Goal: Task Accomplishment & Management: Manage account settings

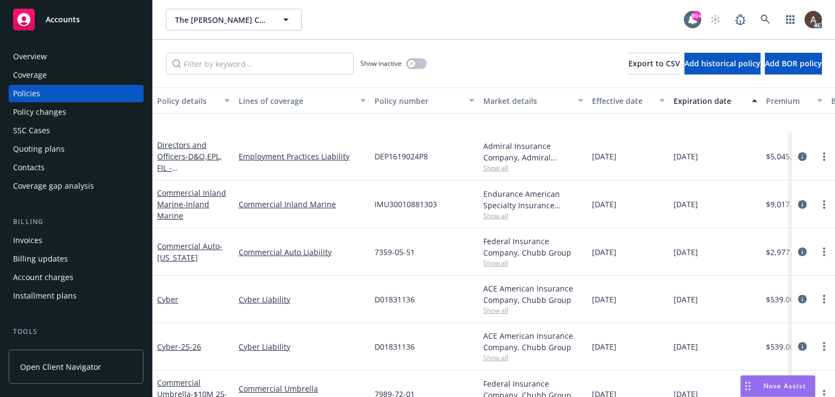
scroll to position [247, 0]
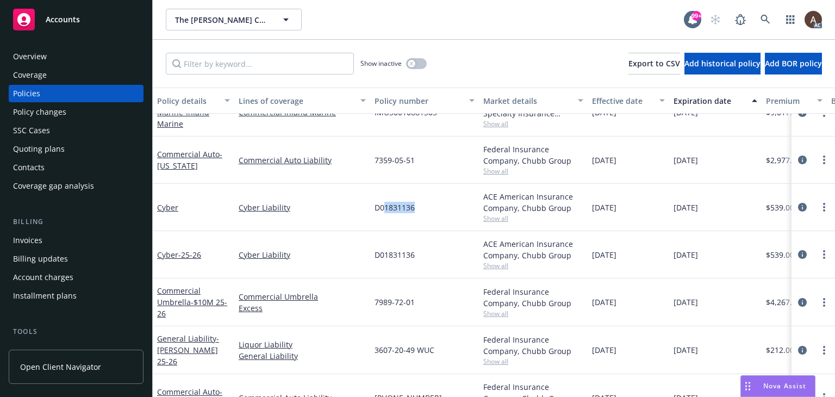
drag, startPoint x: 386, startPoint y: 210, endPoint x: 431, endPoint y: 210, distance: 44.6
click at [431, 210] on div "D01831136" at bounding box center [424, 207] width 109 height 47
drag, startPoint x: 392, startPoint y: 252, endPoint x: 435, endPoint y: 260, distance: 43.7
click at [435, 260] on div "D01831136" at bounding box center [424, 254] width 109 height 47
drag, startPoint x: 404, startPoint y: 209, endPoint x: 414, endPoint y: 223, distance: 17.5
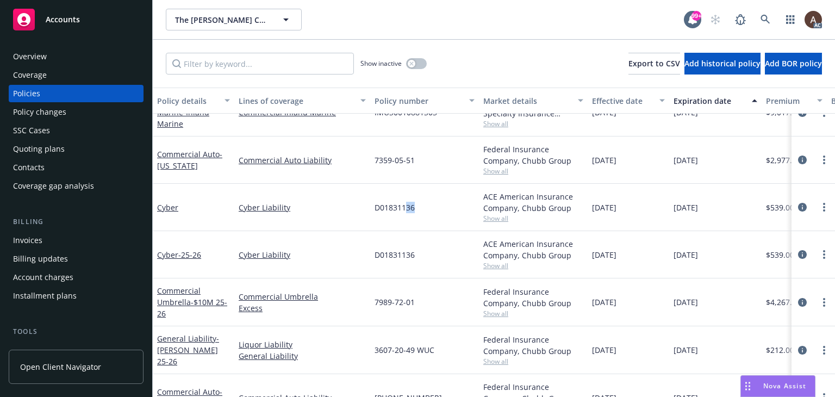
click at [418, 212] on div "D01831136" at bounding box center [424, 207] width 109 height 47
drag, startPoint x: 393, startPoint y: 253, endPoint x: 410, endPoint y: 257, distance: 17.8
click at [410, 257] on span "D01831136" at bounding box center [395, 254] width 40 height 11
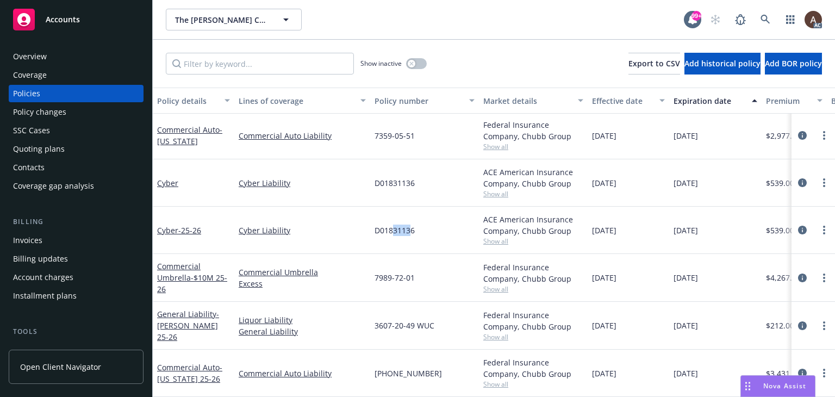
click at [70, 115] on div "Policy changes" at bounding box center [76, 111] width 126 height 17
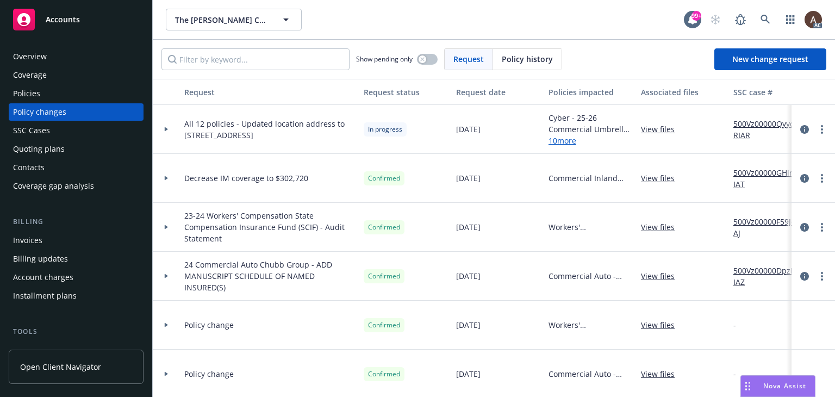
click at [164, 129] on icon at bounding box center [166, 129] width 4 height 4
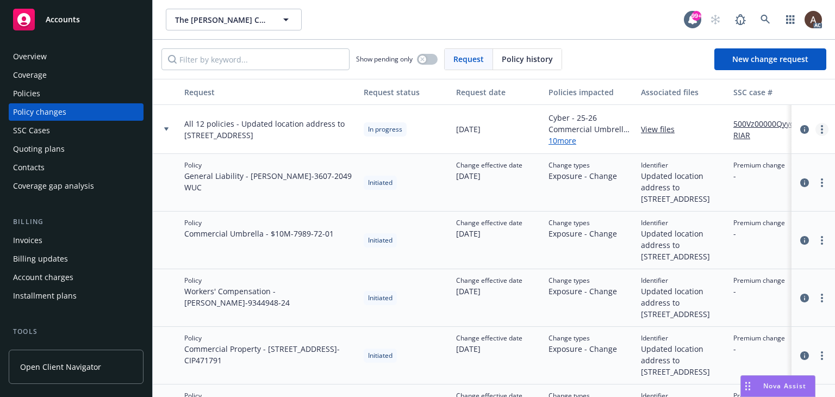
click at [816, 125] on link "more" at bounding box center [822, 129] width 13 height 13
drag, startPoint x: 239, startPoint y: 118, endPoint x: 234, endPoint y: 139, distance: 21.9
click at [234, 139] on span "All 12 policies - Updated location address to 1360 19th Hole Drive Suite 207, W…" at bounding box center [269, 129] width 171 height 23
copy span "Updated location address to 1360 19th Hole Drive Suite 207, Windsor, CA 95492"
click at [816, 131] on link "more" at bounding box center [822, 129] width 13 height 13
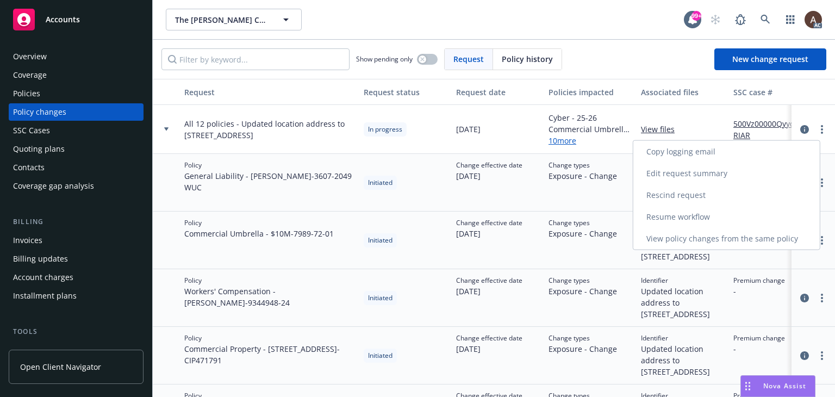
click at [700, 218] on link "Resume workflow" at bounding box center [726, 217] width 187 height 22
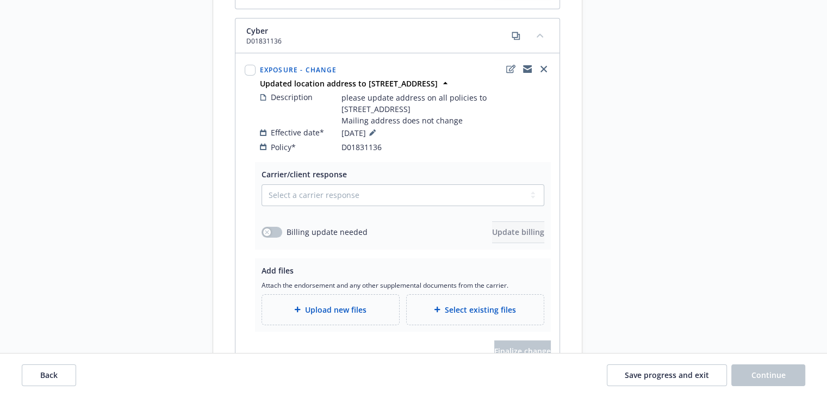
scroll to position [4241, 0]
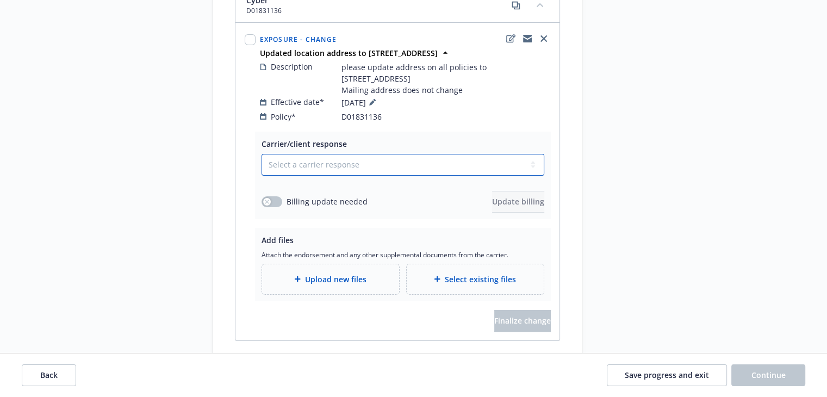
click at [289, 176] on select "Select a carrier response Accepted Accepted with revision No endorsement needed…" at bounding box center [403, 165] width 283 height 22
select select "ACCEPTED"
click at [262, 176] on select "Select a carrier response Accepted Accepted with revision No endorsement needed…" at bounding box center [403, 165] width 283 height 22
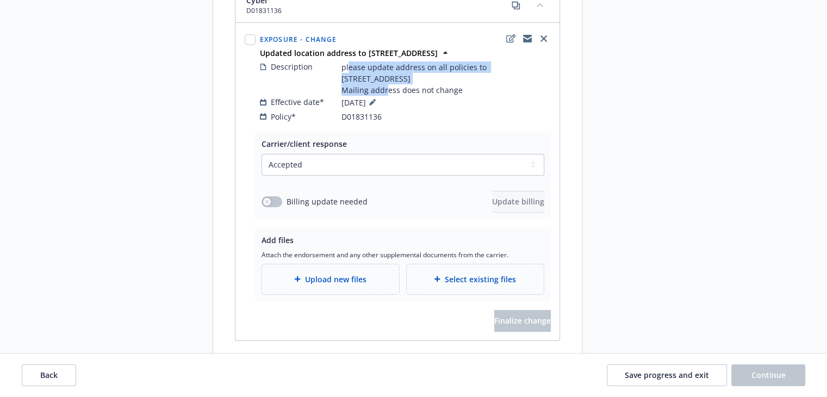
drag, startPoint x: 348, startPoint y: 94, endPoint x: 389, endPoint y: 98, distance: 41.6
click at [389, 96] on span "please update address on all policies to 1360 19th Hole Drive Suite 207, Windso…" at bounding box center [445, 78] width 209 height 34
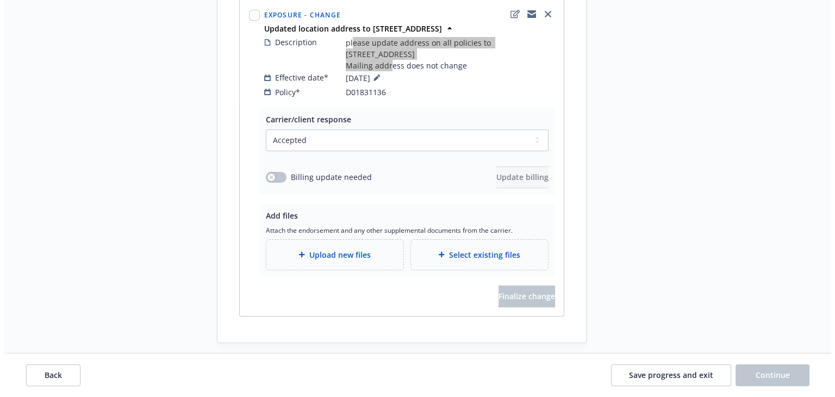
scroll to position [4302, 0]
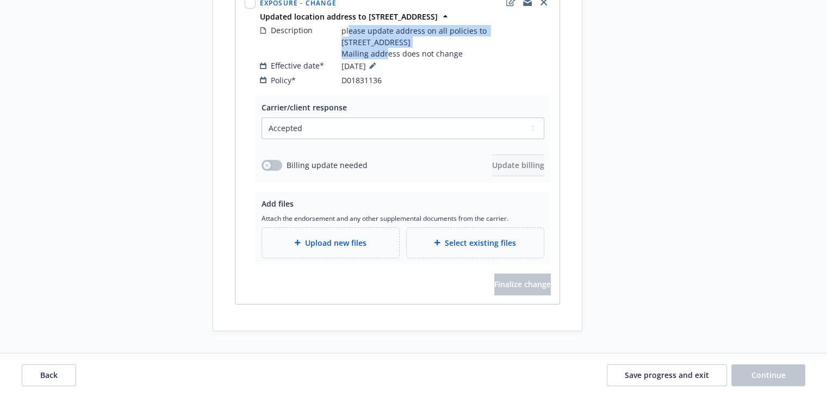
click at [337, 248] on span "Upload new files" at bounding box center [335, 242] width 61 height 11
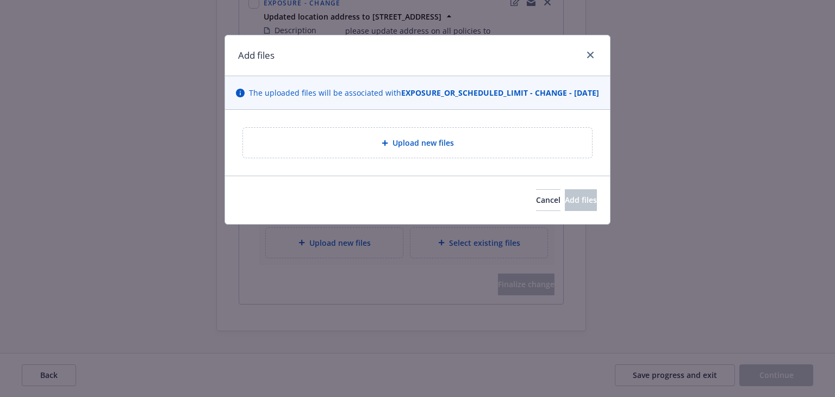
click at [358, 110] on div "The uploaded files will be associated with EXPOSURE_OR_SCHEDULED_LIMIT - CHANGE…" at bounding box center [417, 93] width 385 height 34
click at [351, 146] on div "Upload new files" at bounding box center [417, 143] width 349 height 30
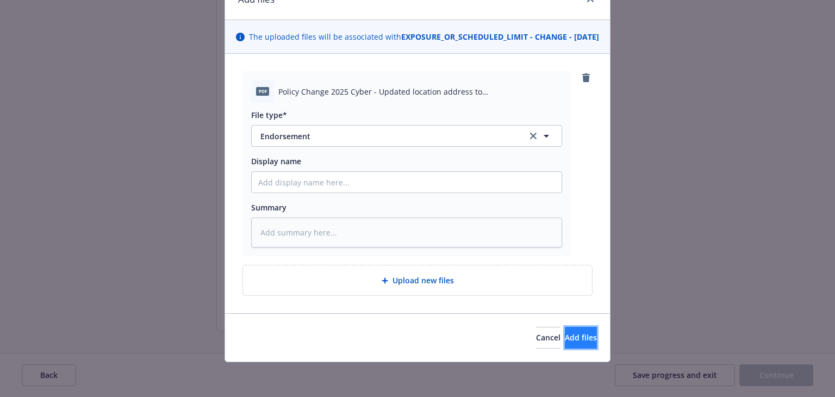
click at [571, 332] on span "Add files" at bounding box center [581, 337] width 32 height 10
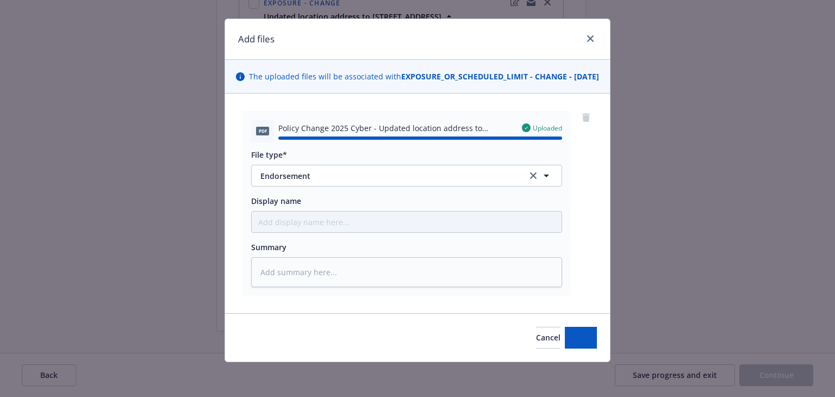
type textarea "x"
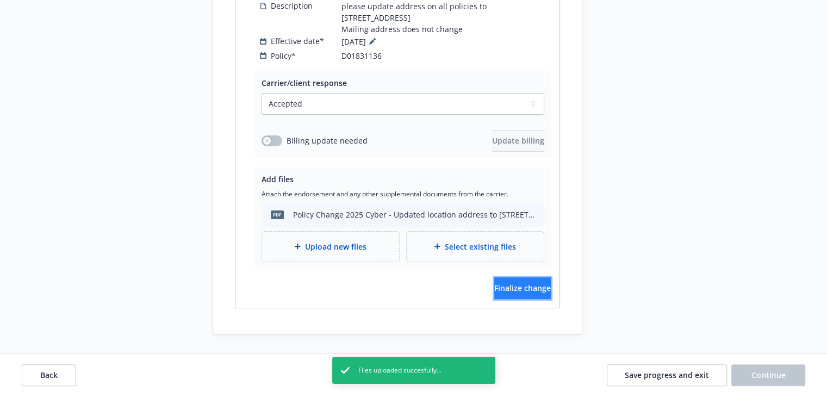
click at [523, 293] on span "Finalize change" at bounding box center [522, 288] width 57 height 10
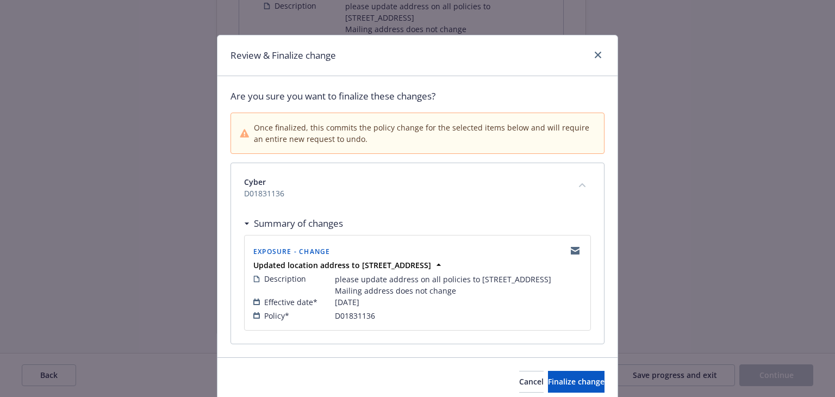
scroll to position [54, 0]
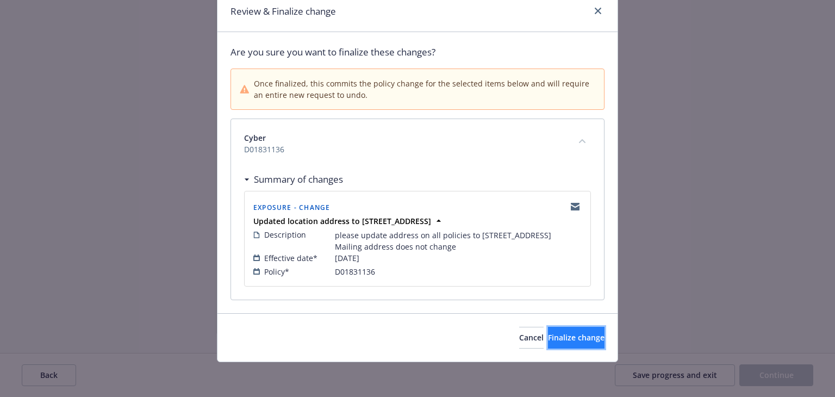
click at [548, 338] on span "Finalize change" at bounding box center [576, 337] width 57 height 10
select select "ACCEPTED"
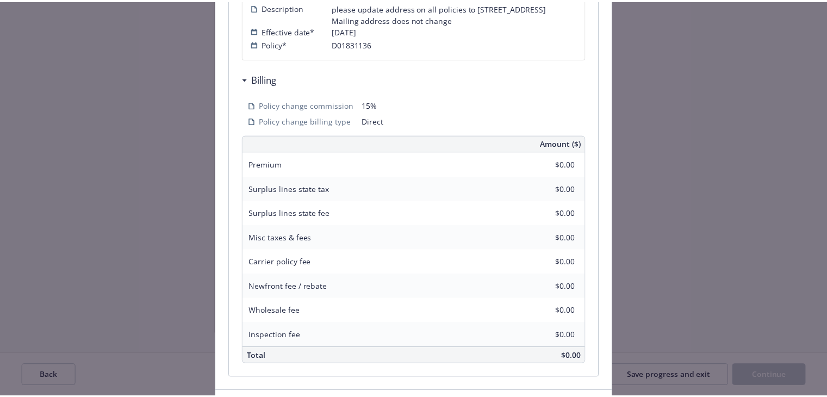
scroll to position [359, 0]
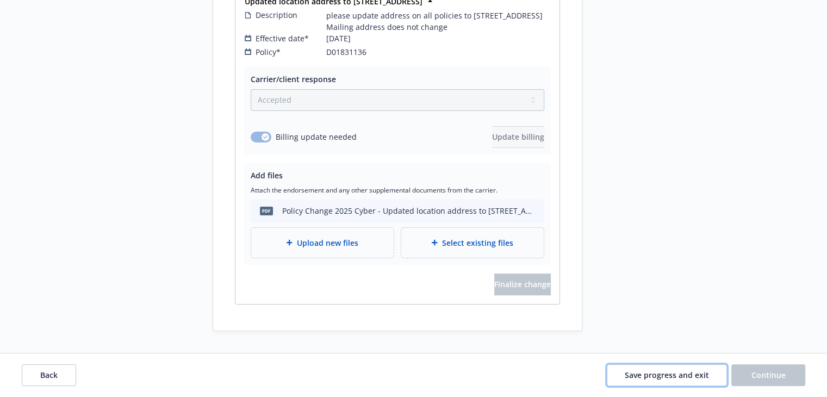
drag, startPoint x: 697, startPoint y: 377, endPoint x: 663, endPoint y: 386, distance: 34.2
click at [663, 386] on div "Back Save progress and exit Continue" at bounding box center [413, 375] width 827 height 44
click at [660, 377] on span "Save progress and exit" at bounding box center [667, 375] width 84 height 10
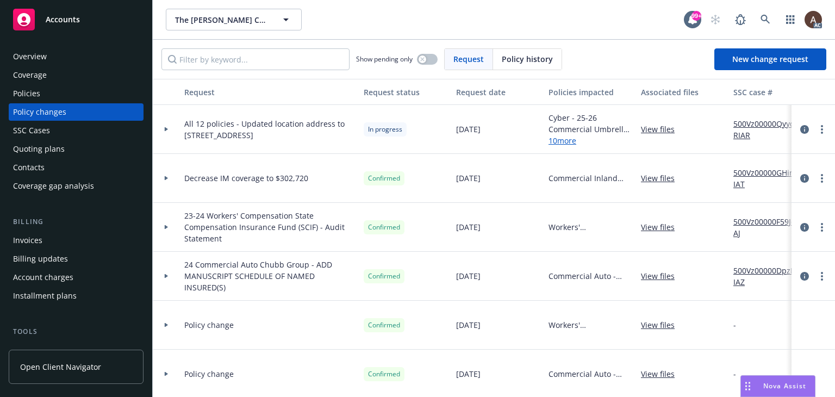
click at [163, 127] on div at bounding box center [166, 129] width 18 height 4
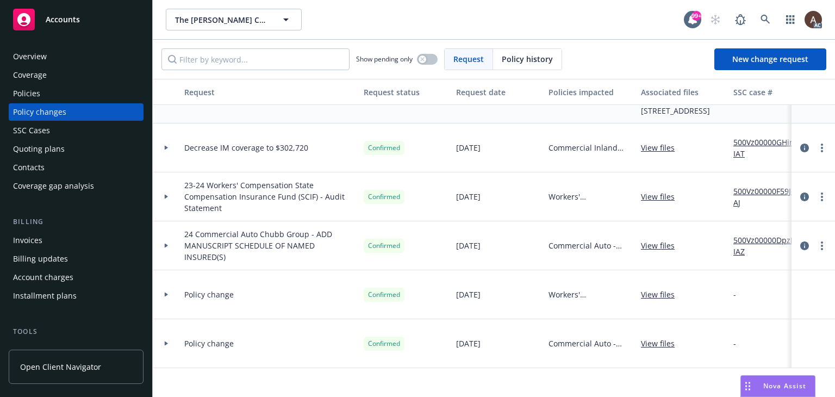
scroll to position [489, 0]
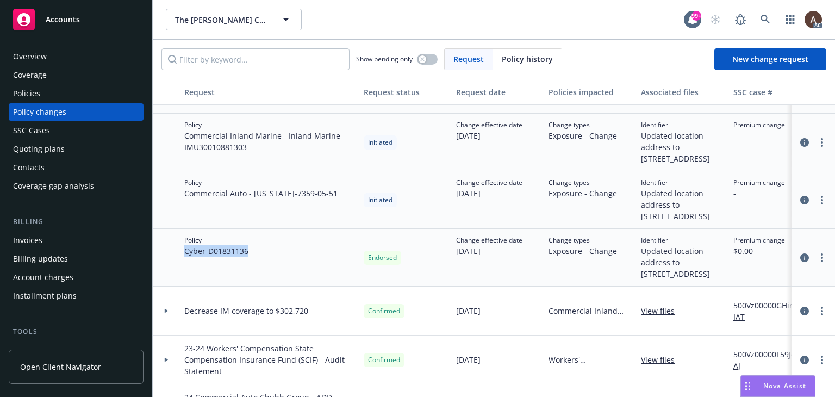
drag, startPoint x: 183, startPoint y: 287, endPoint x: 252, endPoint y: 288, distance: 68.5
click at [252, 287] on div "Policy Cyber - D01831136" at bounding box center [269, 258] width 179 height 58
copy span "Cyber - D01831136"
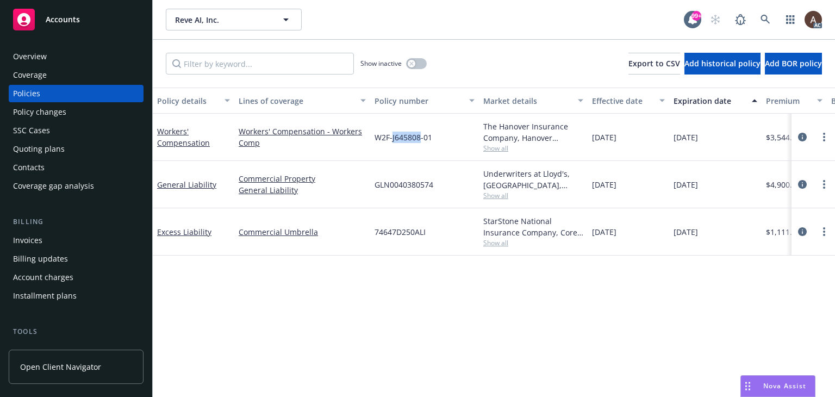
drag, startPoint x: 393, startPoint y: 139, endPoint x: 419, endPoint y: 139, distance: 26.6
click at [419, 139] on span "W2F-J645808-01" at bounding box center [404, 137] width 58 height 11
copy span "J645808"
drag, startPoint x: 381, startPoint y: 286, endPoint x: 404, endPoint y: 238, distance: 53.3
click at [381, 286] on div "Policy details Lines of coverage Policy number Market details Effective date Ex…" at bounding box center [494, 242] width 682 height 309
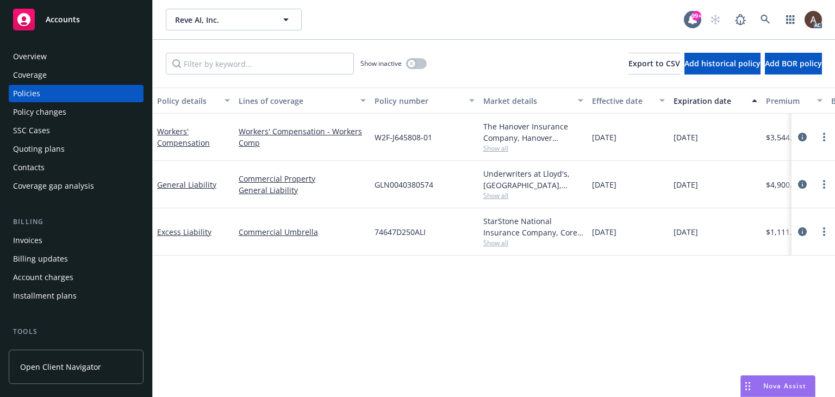
click at [411, 309] on div "Policy details Lines of coverage Policy number Market details Effective date Ex…" at bounding box center [494, 242] width 682 height 309
